Goal: Information Seeking & Learning: Learn about a topic

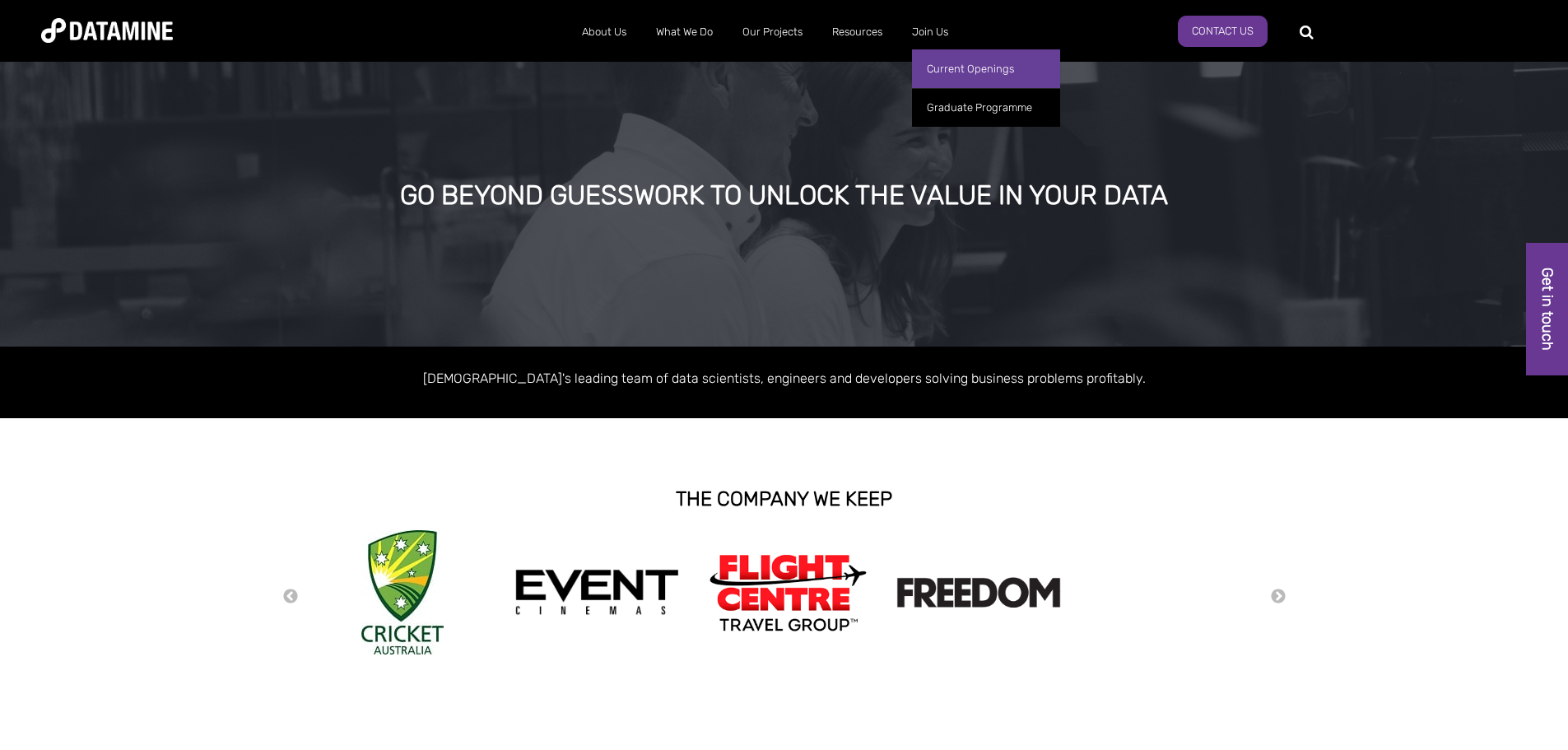
click at [995, 82] on link "Current Openings" at bounding box center [985, 68] width 148 height 39
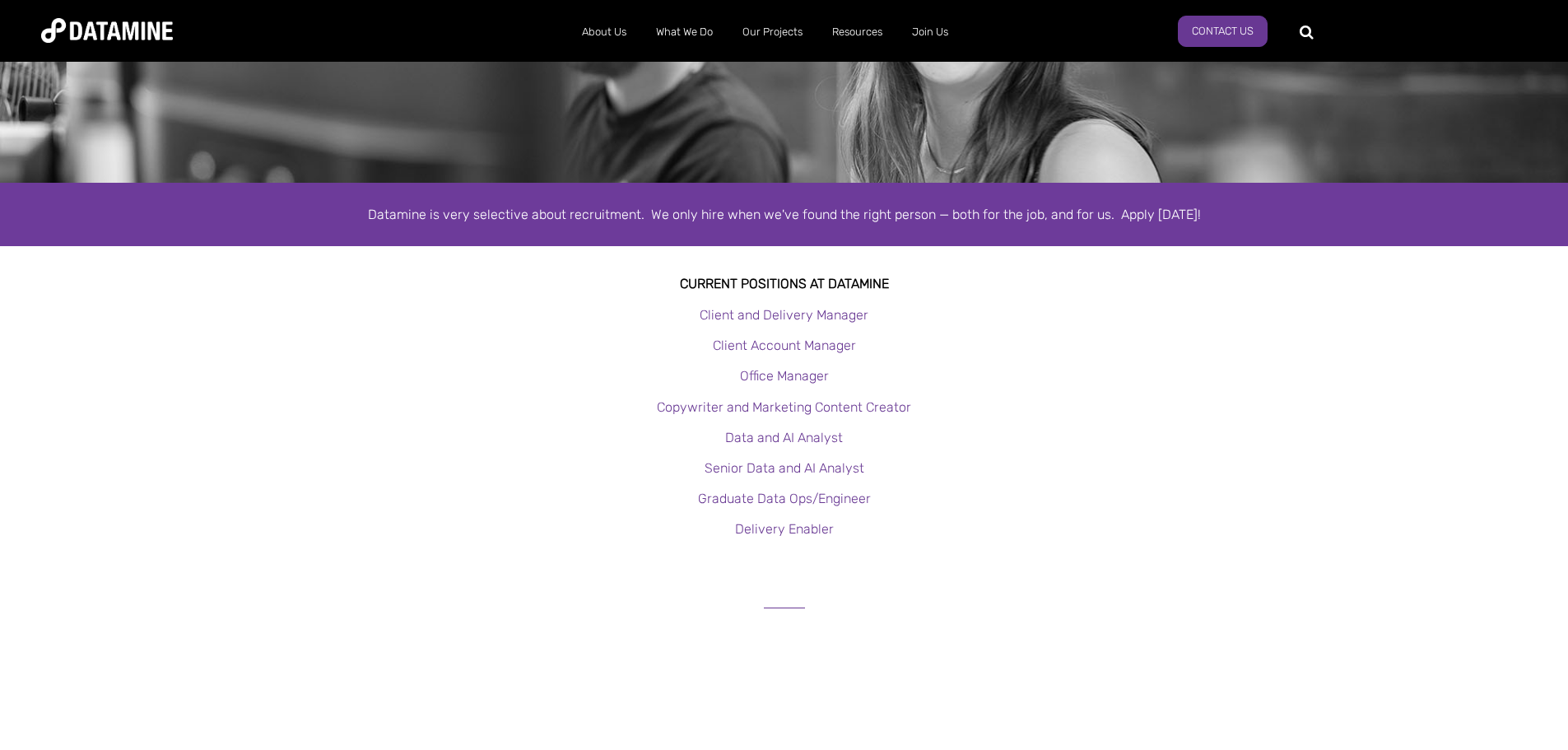
scroll to position [164, 0]
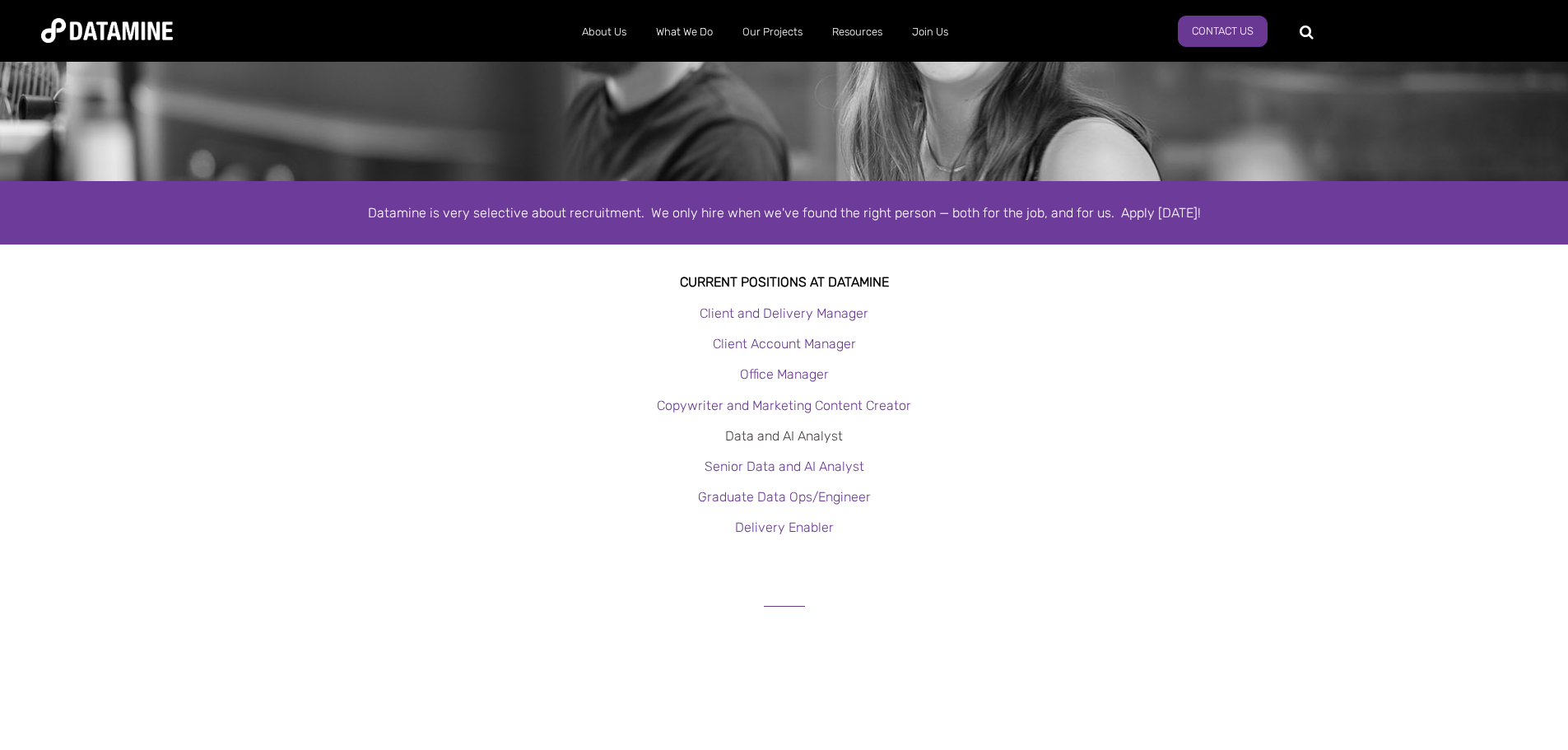
click at [807, 432] on link "Data and AI Analyst" at bounding box center [784, 436] width 118 height 15
click at [803, 466] on link "Senior Data and AI Analyst" at bounding box center [785, 466] width 160 height 15
click at [802, 436] on link "Data and AI Analyst" at bounding box center [784, 436] width 118 height 15
